Goal: Task Accomplishment & Management: Manage account settings

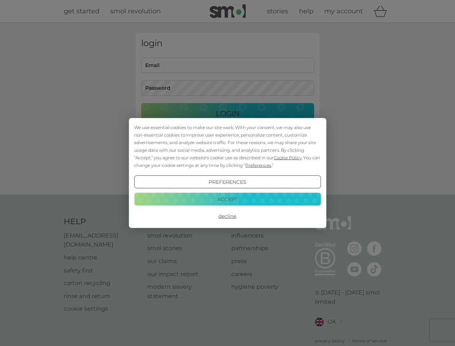
click at [288, 157] on span "Cookie Policy" at bounding box center [288, 157] width 28 height 5
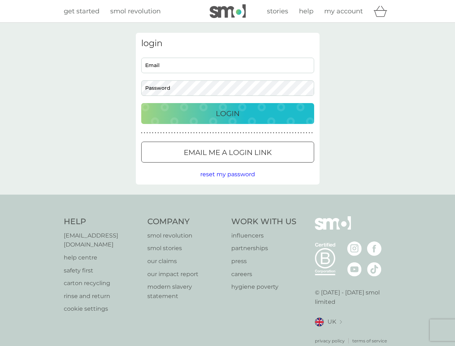
click at [257, 165] on div "login Email Password Login ● ● ● ● ● ● ● ● ● ● ● ● ● ● ● ● ● ● ● ● ● ● ● ● ● ● …" at bounding box center [228, 109] width 184 height 152
click at [227, 182] on div "login Email Password Login ● ● ● ● ● ● ● ● ● ● ● ● ● ● ● ● ● ● ● ● ● ● ● ● ● ● …" at bounding box center [228, 109] width 184 height 152
click at [227, 216] on div "Help [EMAIL_ADDRESS][DOMAIN_NAME] help centre safety first carton recycling rin…" at bounding box center [228, 280] width 328 height 128
click at [227, 199] on div "Help [EMAIL_ADDRESS][DOMAIN_NAME] help centre safety first carton recycling rin…" at bounding box center [227, 279] width 455 height 171
